Goal: Obtain resource: Obtain resource

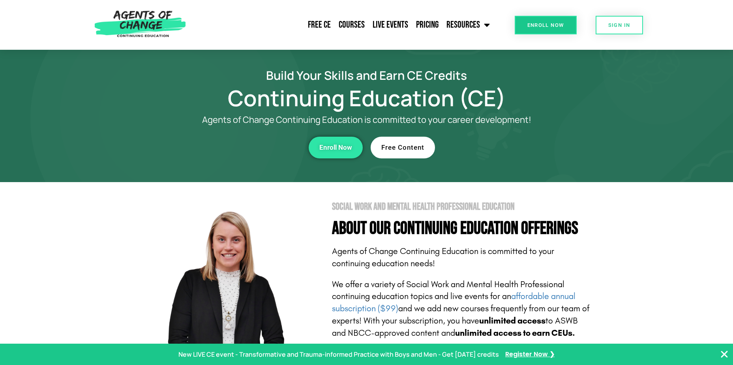
click at [399, 144] on span "Free Content" at bounding box center [402, 147] width 43 height 7
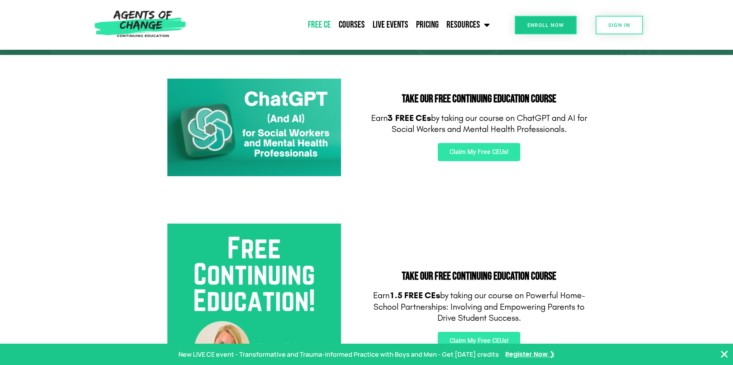
scroll to position [39, 0]
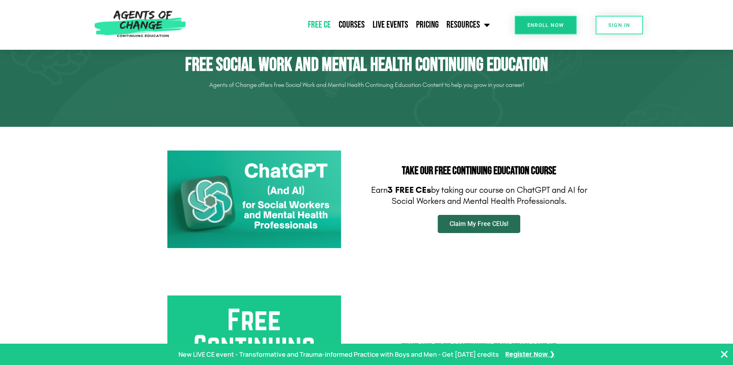
click at [488, 223] on span "Claim My Free CEUs!" at bounding box center [479, 224] width 59 height 6
